Goal: Navigation & Orientation: Find specific page/section

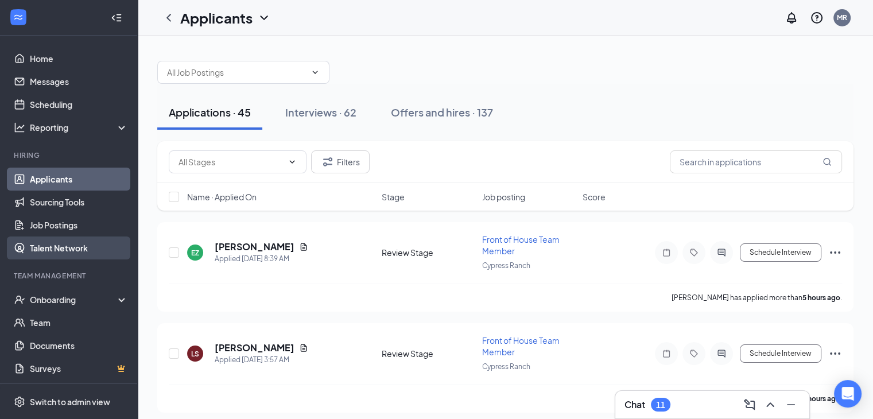
click at [77, 248] on link "Talent Network" at bounding box center [79, 247] width 98 height 23
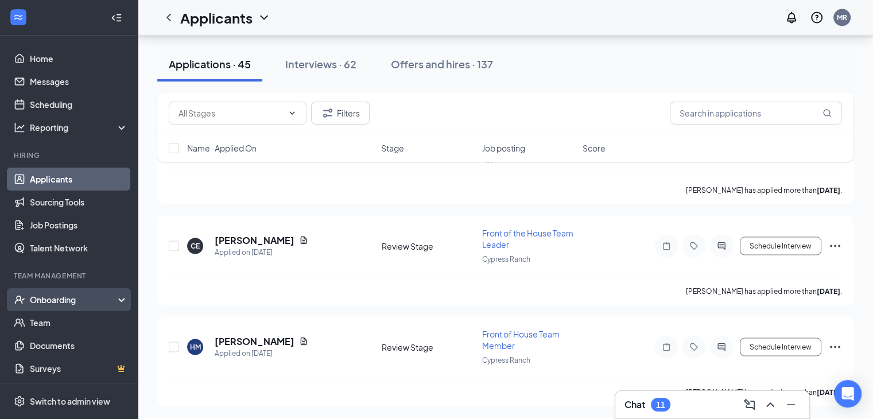
scroll to position [1, 0]
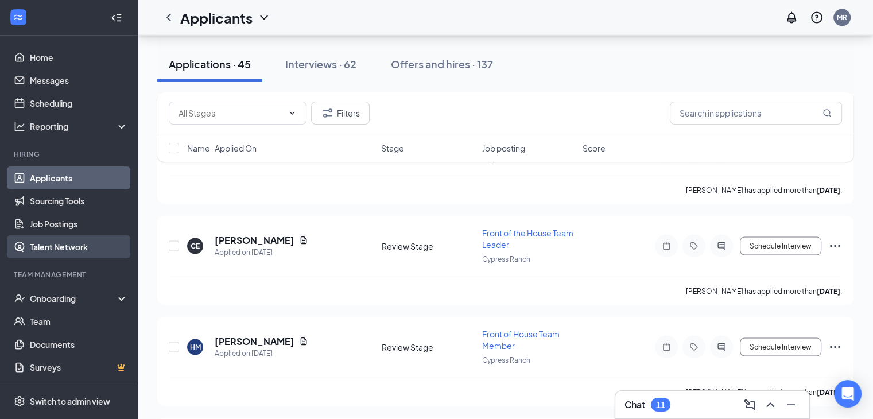
click at [102, 247] on link "Talent Network" at bounding box center [79, 246] width 98 height 23
